Goal: Task Accomplishment & Management: Complete application form

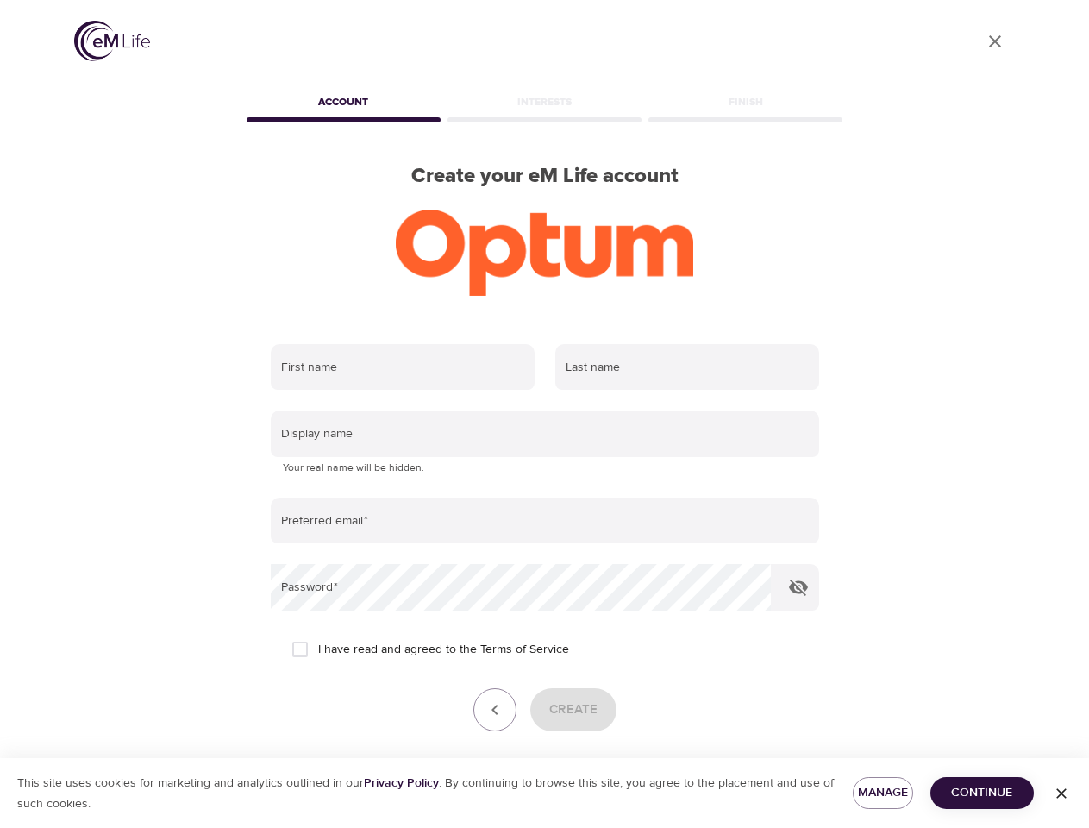
click at [403, 367] on input "text" at bounding box center [403, 367] width 264 height 47
click at [687, 367] on input "text" at bounding box center [687, 367] width 264 height 47
click at [545, 434] on input "text" at bounding box center [545, 433] width 548 height 47
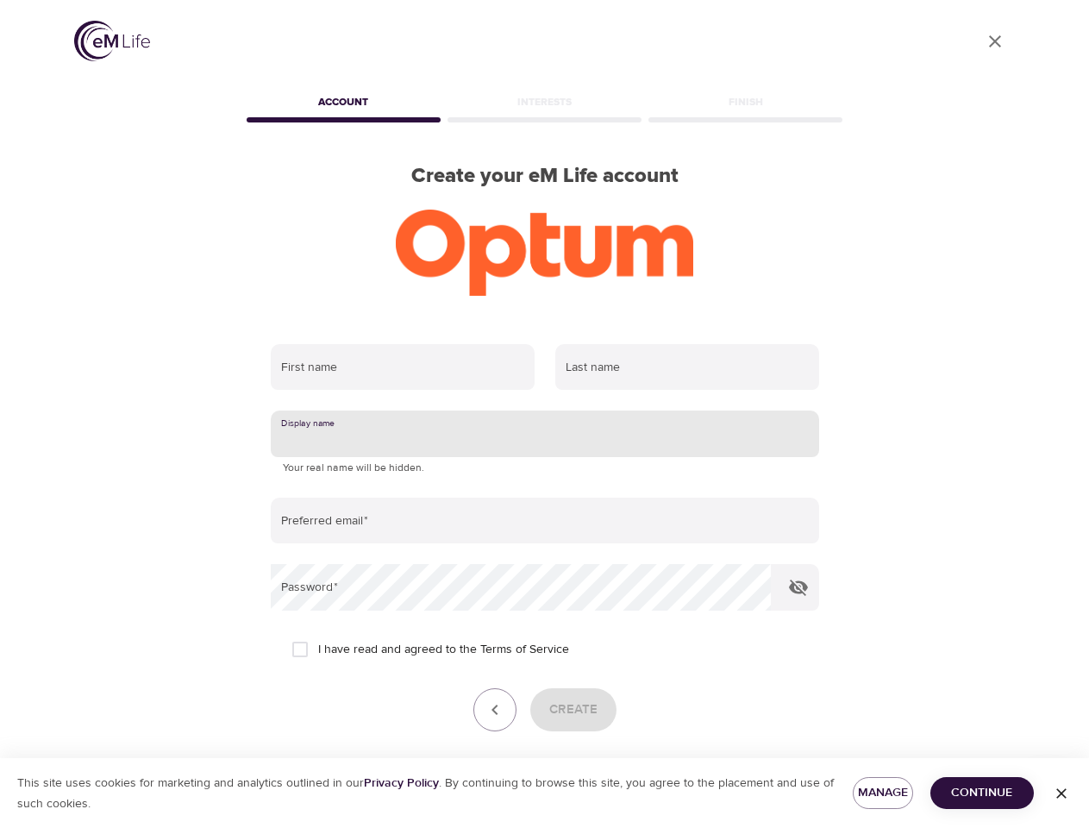
click at [545, 521] on input "email" at bounding box center [545, 520] width 548 height 47
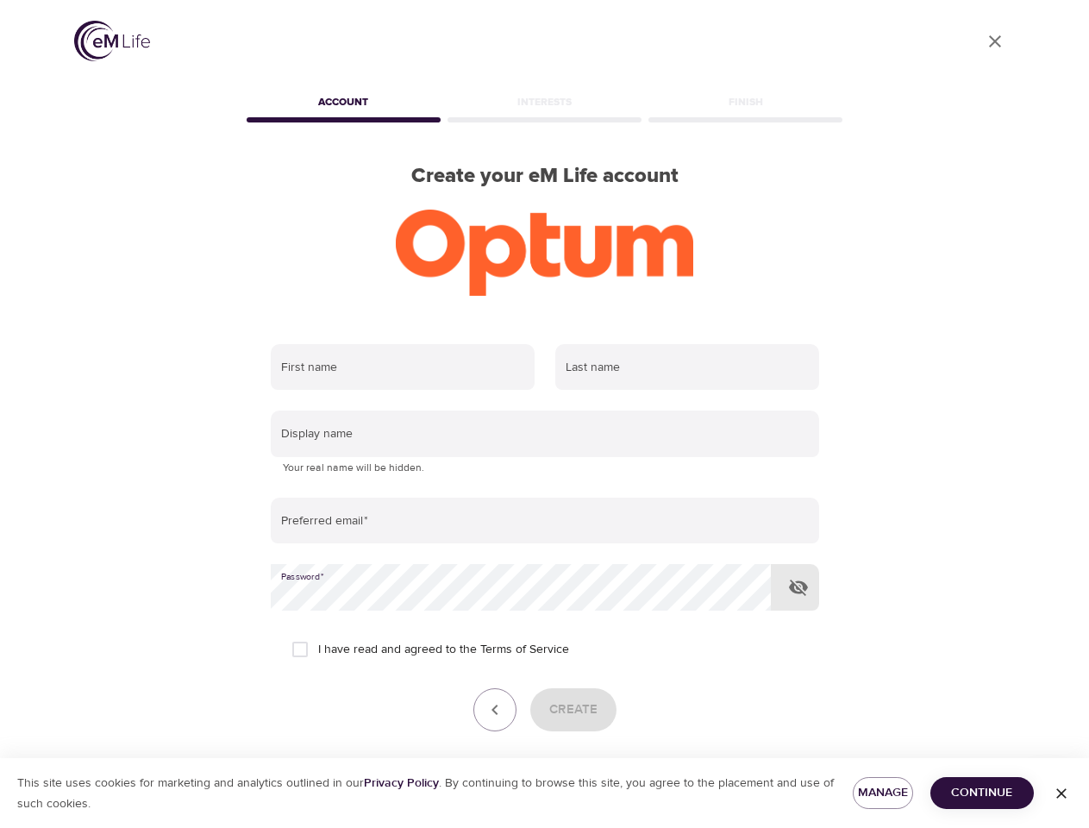
click at [798, 587] on icon "button" at bounding box center [798, 587] width 21 height 21
click at [495, 710] on icon "button" at bounding box center [495, 709] width 21 height 21
click at [573, 710] on div "Create" at bounding box center [545, 709] width 548 height 43
click at [883, 792] on span "Manage" at bounding box center [883, 793] width 33 height 22
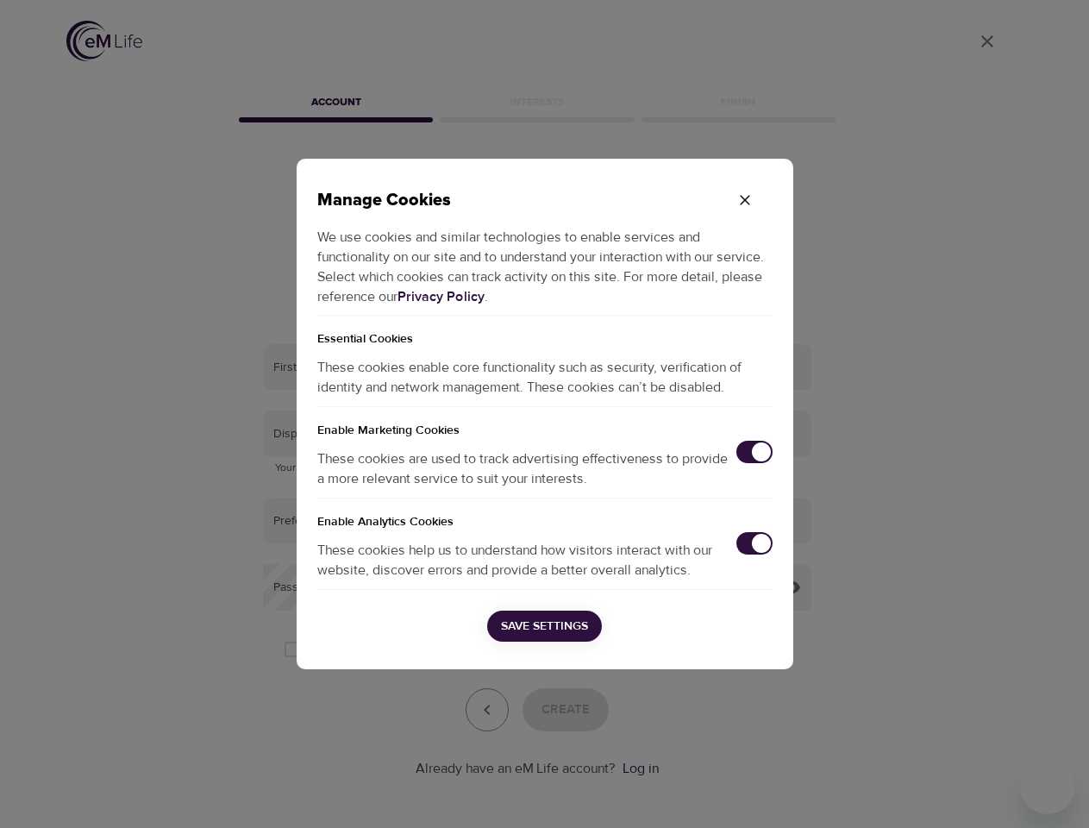
click at [982, 792] on div "Manage Cookies We use cookies and similar technologies to enable services and f…" at bounding box center [544, 414] width 1089 height 828
